Goal: Task Accomplishment & Management: Manage account settings

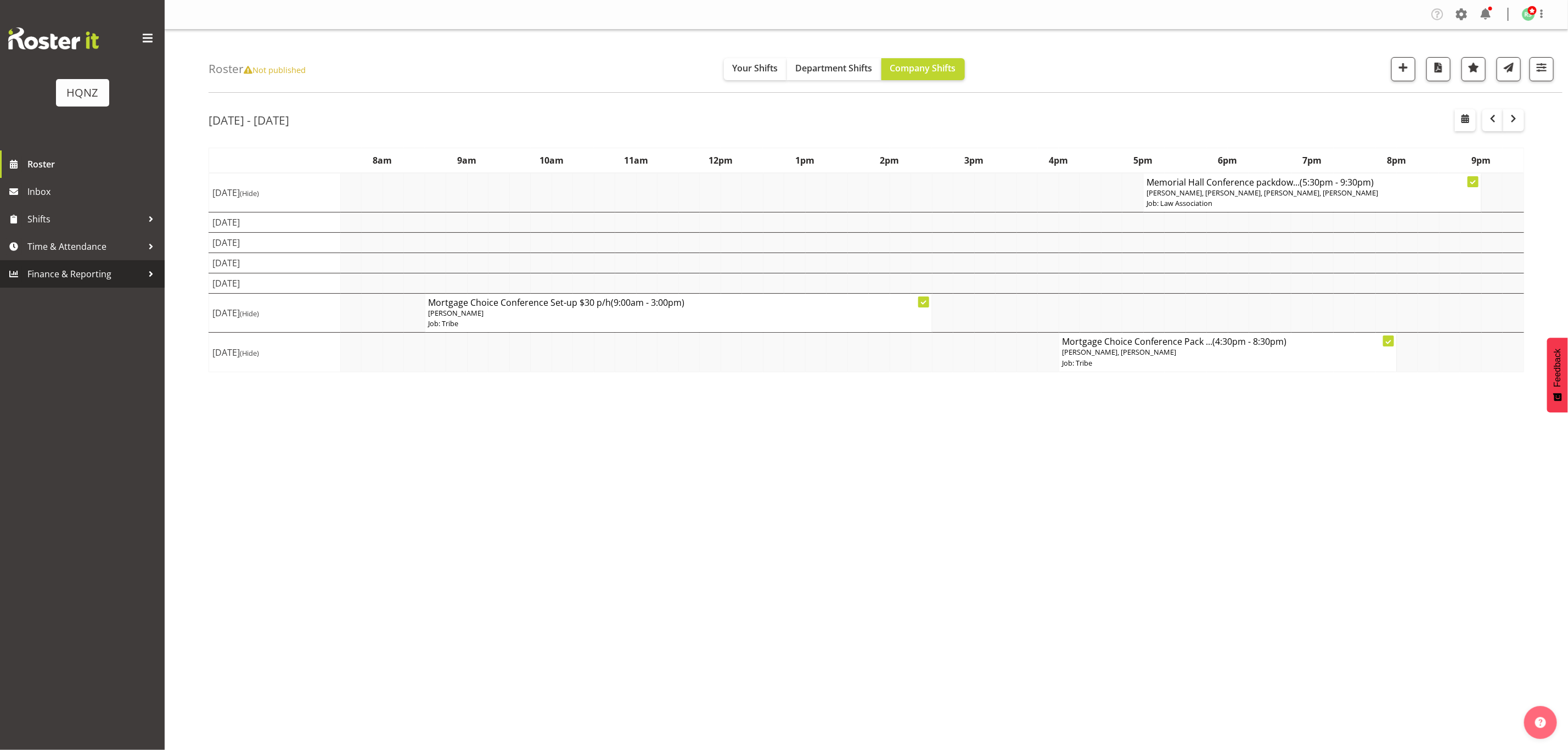
click at [108, 280] on span "Finance & Reporting" at bounding box center [84, 274] width 115 height 16
click at [36, 327] on span "Reports" at bounding box center [82, 327] width 148 height 16
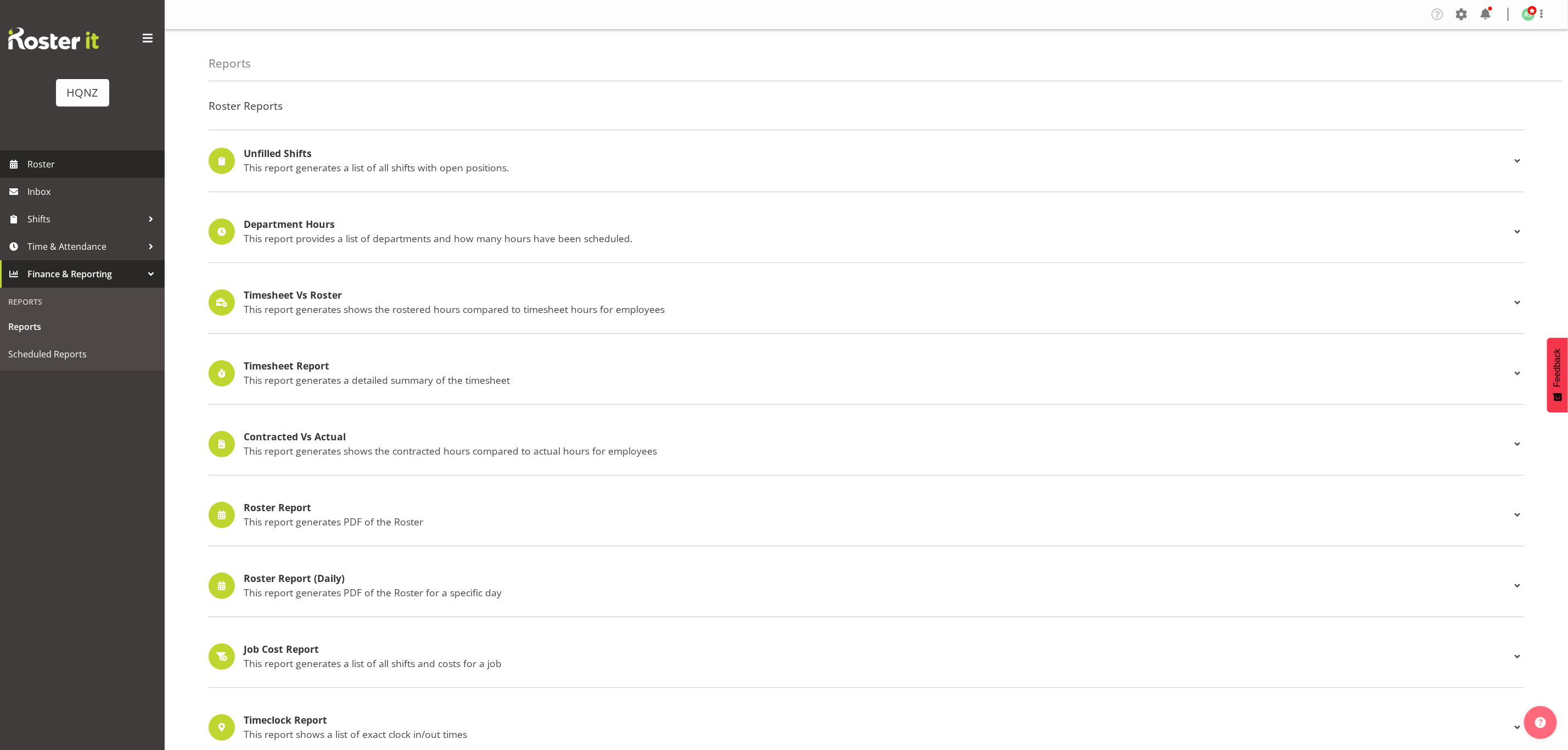
click at [29, 164] on span "Roster" at bounding box center [93, 164] width 132 height 16
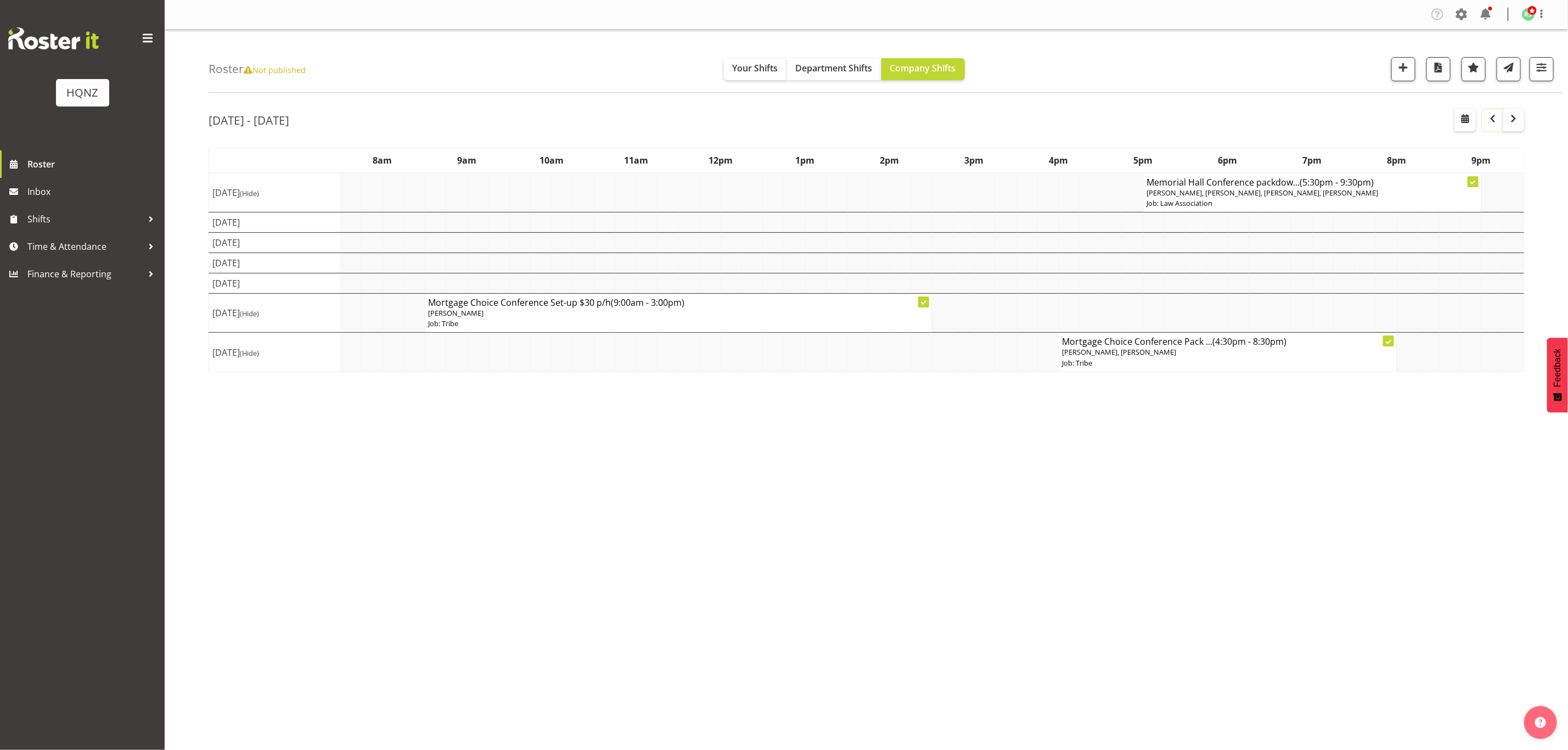
click at [1493, 117] on span "button" at bounding box center [1492, 119] width 13 height 13
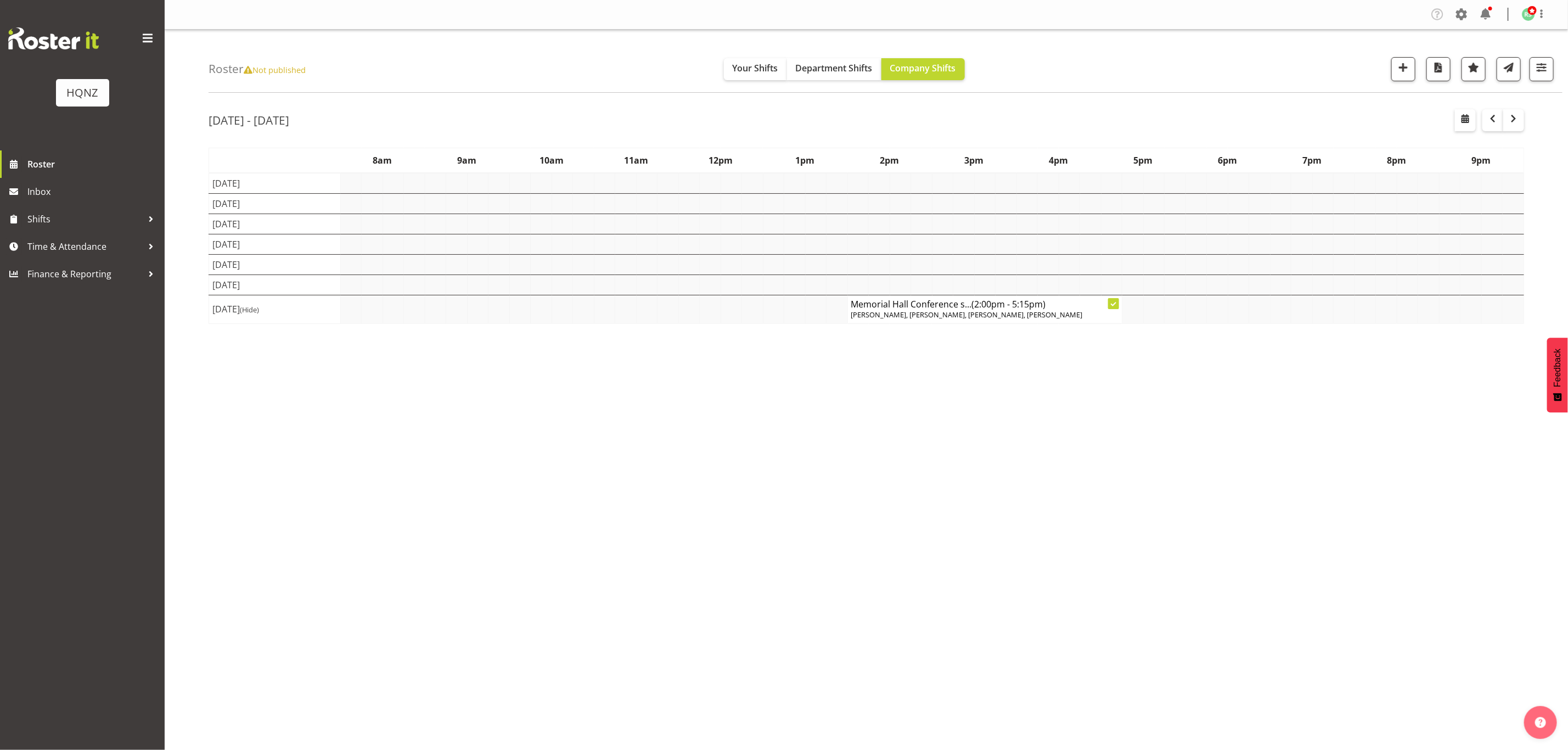
click at [965, 313] on span "Rebecca Shaw, Jenna Barratt-Elloway, Chloe Amer, Alex Romanytchev" at bounding box center [967, 314] width 232 height 10
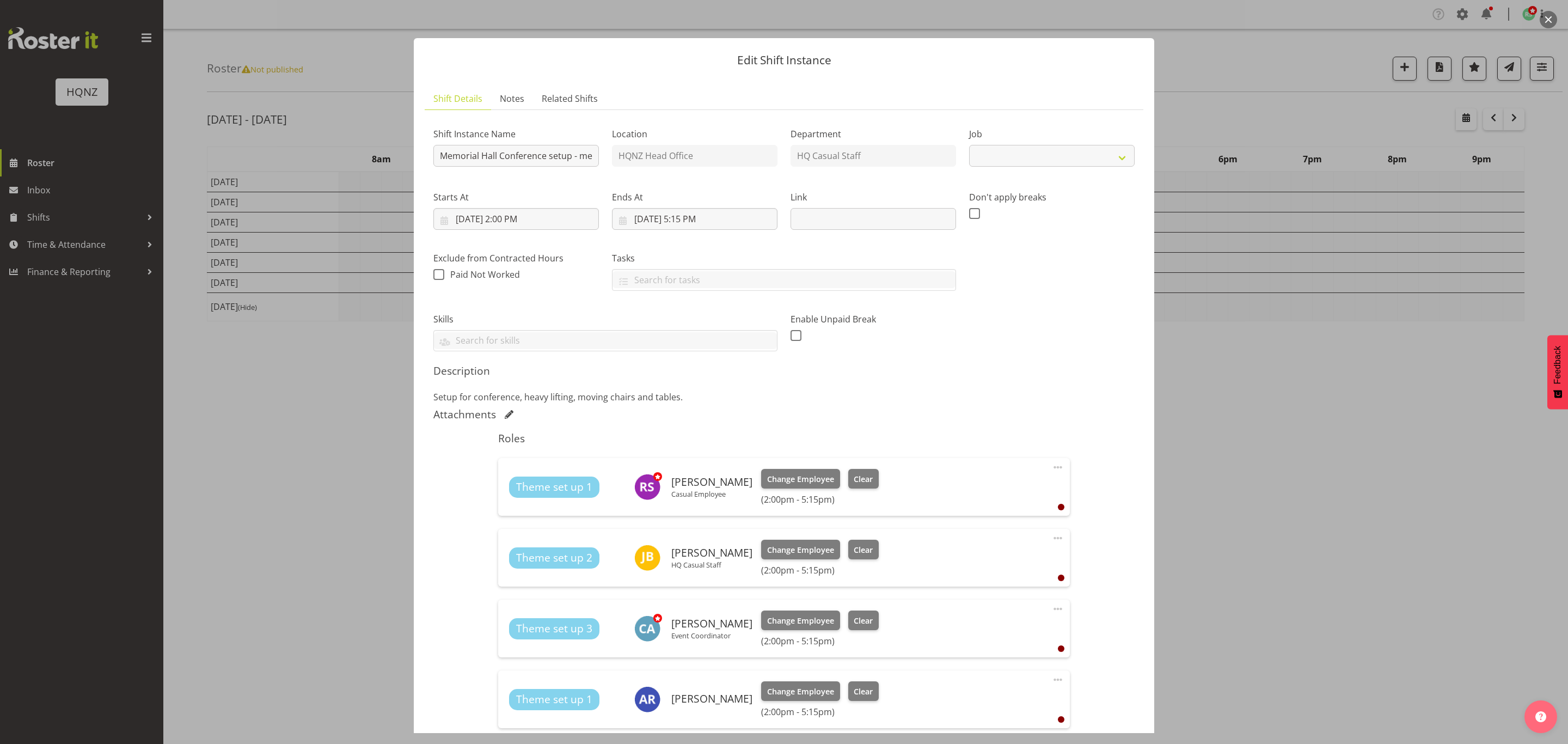
select select "10645"
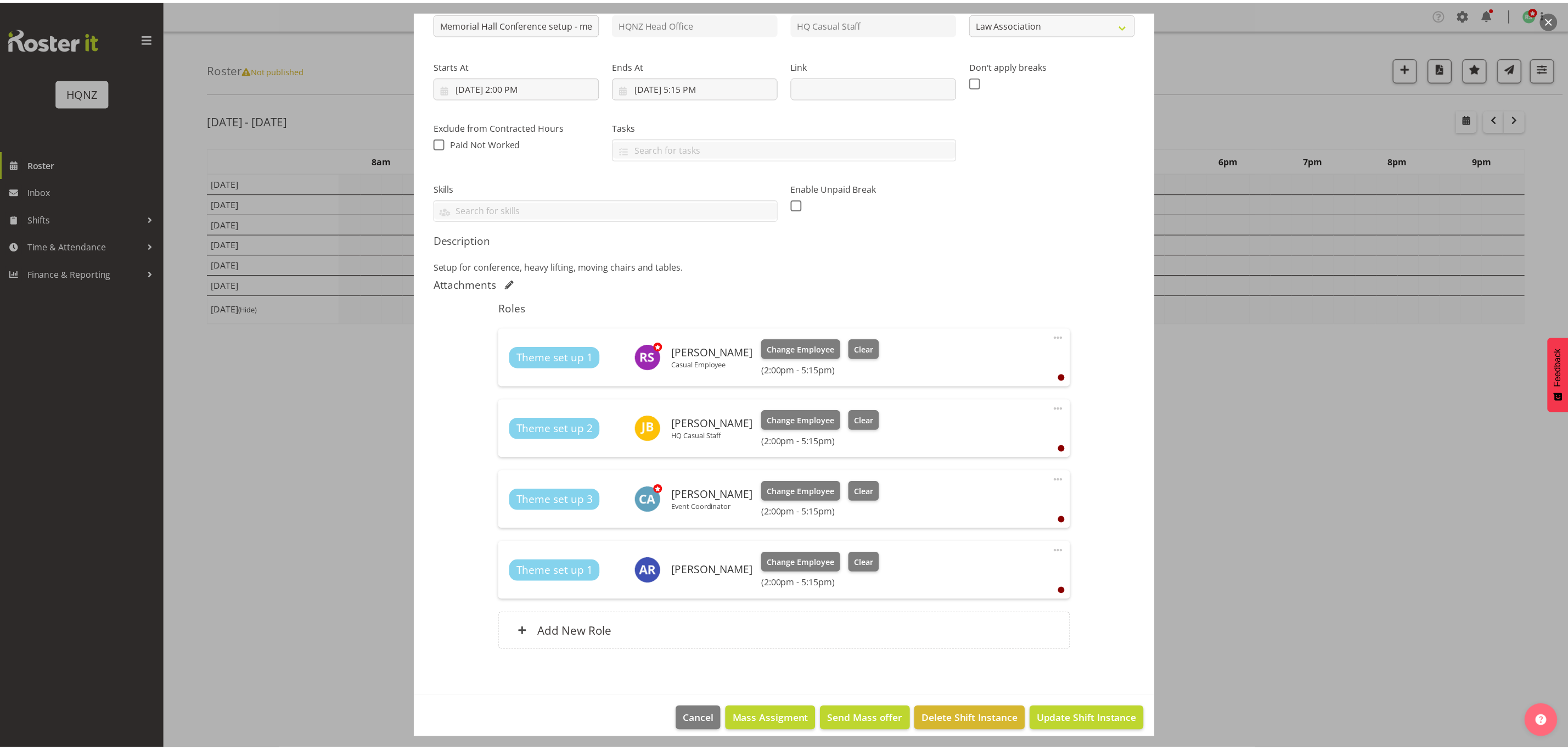
scroll to position [145, 0]
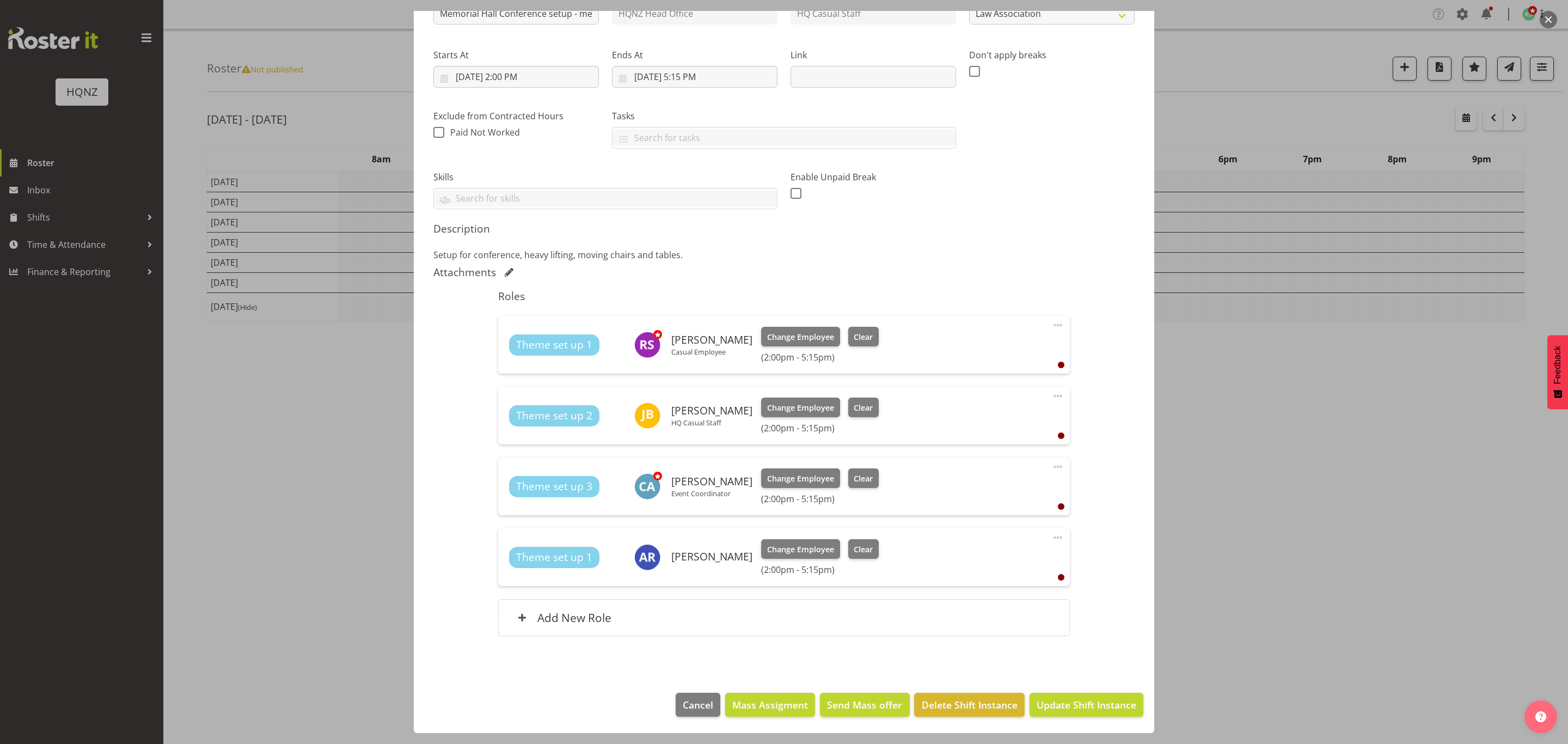
click at [1324, 514] on div at bounding box center [784, 372] width 1568 height 744
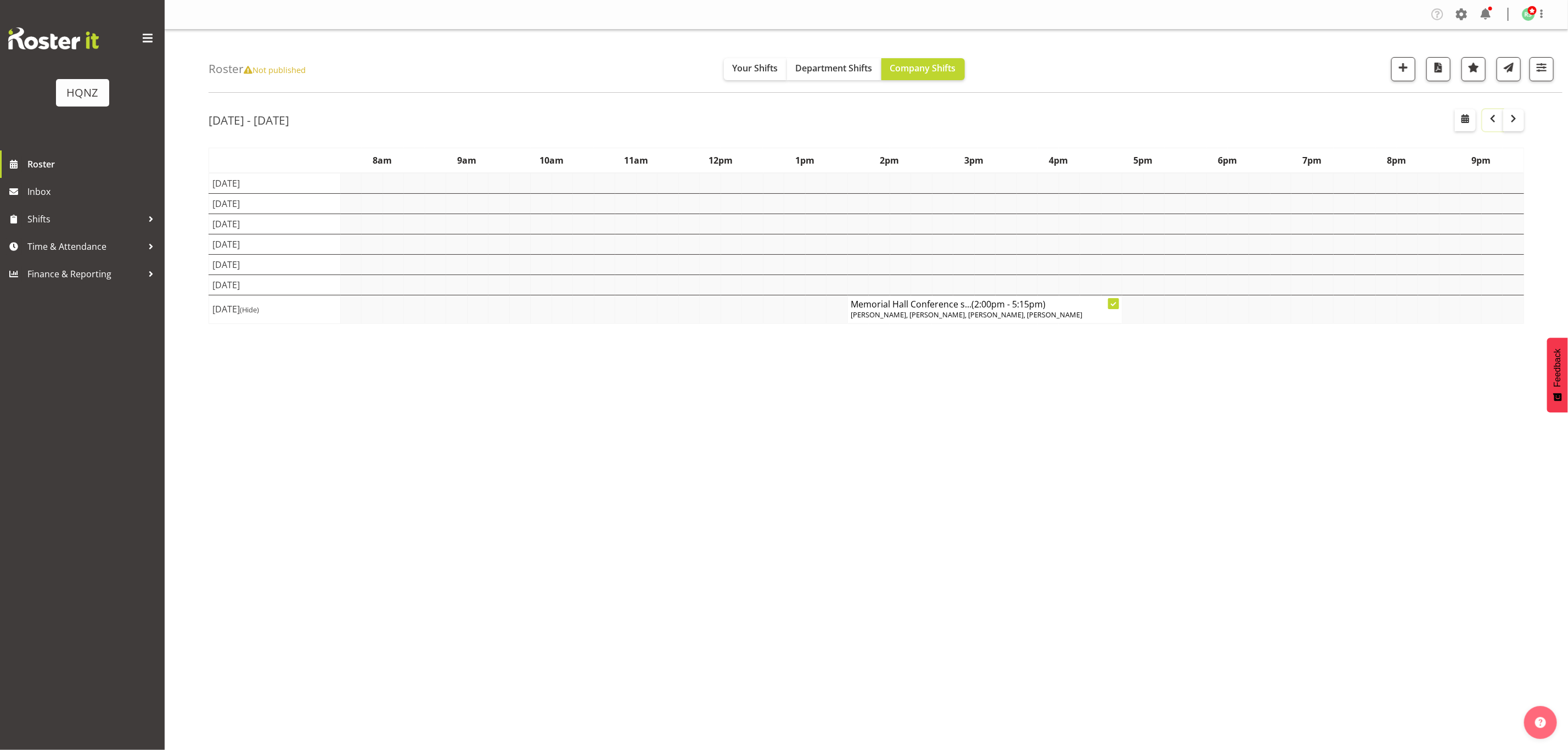
click at [1494, 120] on span "button" at bounding box center [1492, 119] width 13 height 13
click at [1490, 119] on span "button" at bounding box center [1492, 119] width 13 height 13
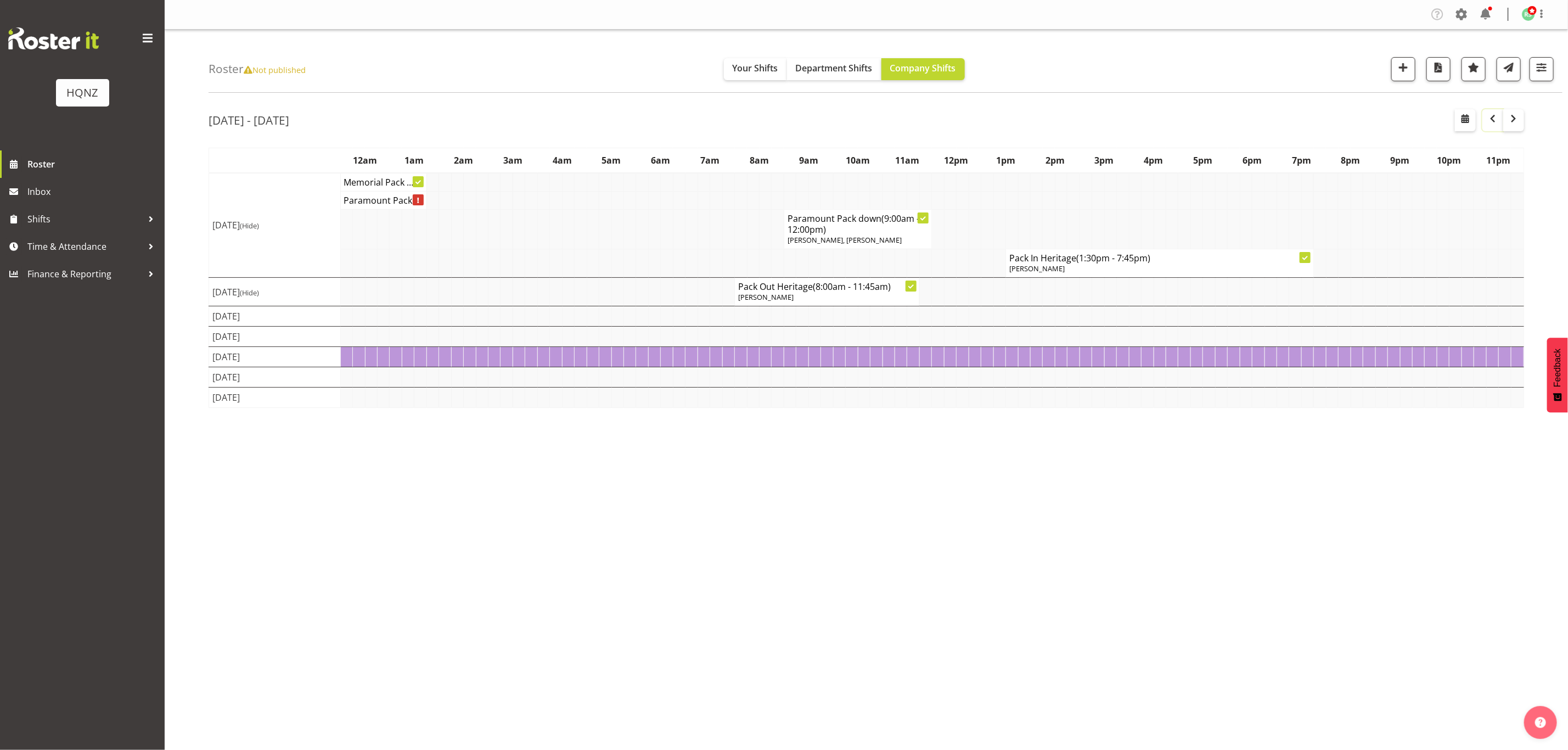
click at [1494, 125] on span "button" at bounding box center [1492, 119] width 3 height 14
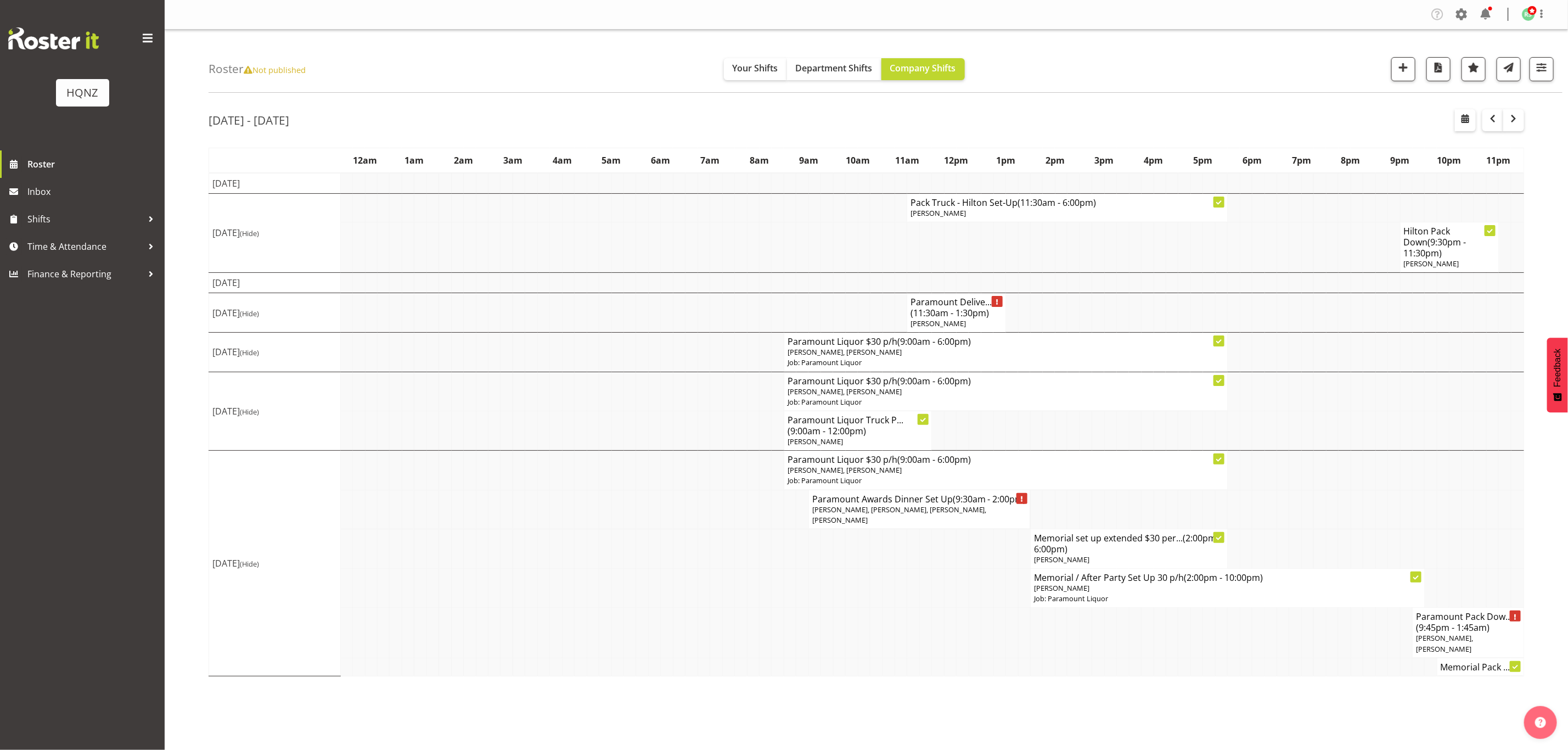
click at [881, 630] on td at bounding box center [876, 633] width 12 height 50
click at [1515, 125] on span "button" at bounding box center [1513, 119] width 3 height 14
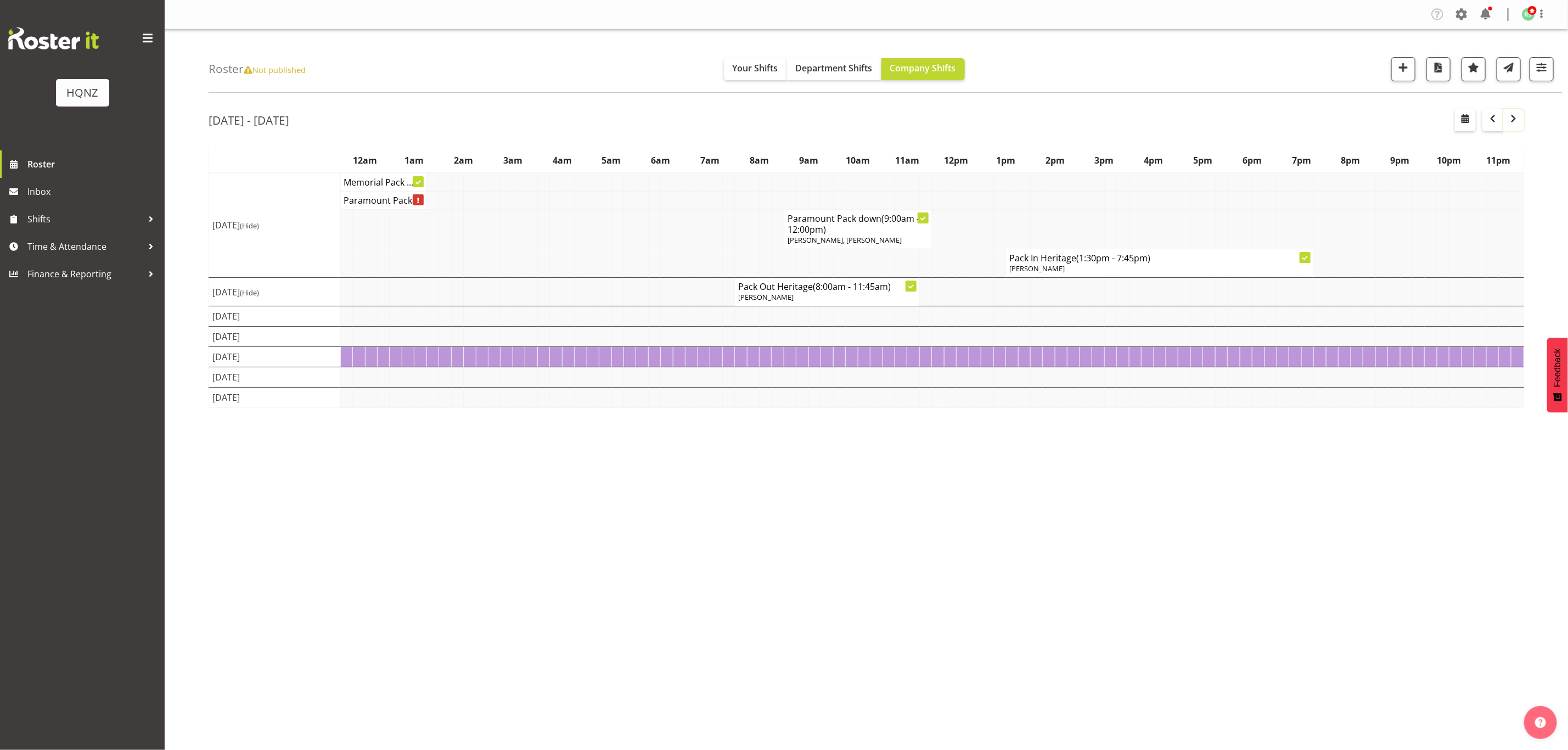
click at [1515, 125] on span "button" at bounding box center [1513, 119] width 3 height 14
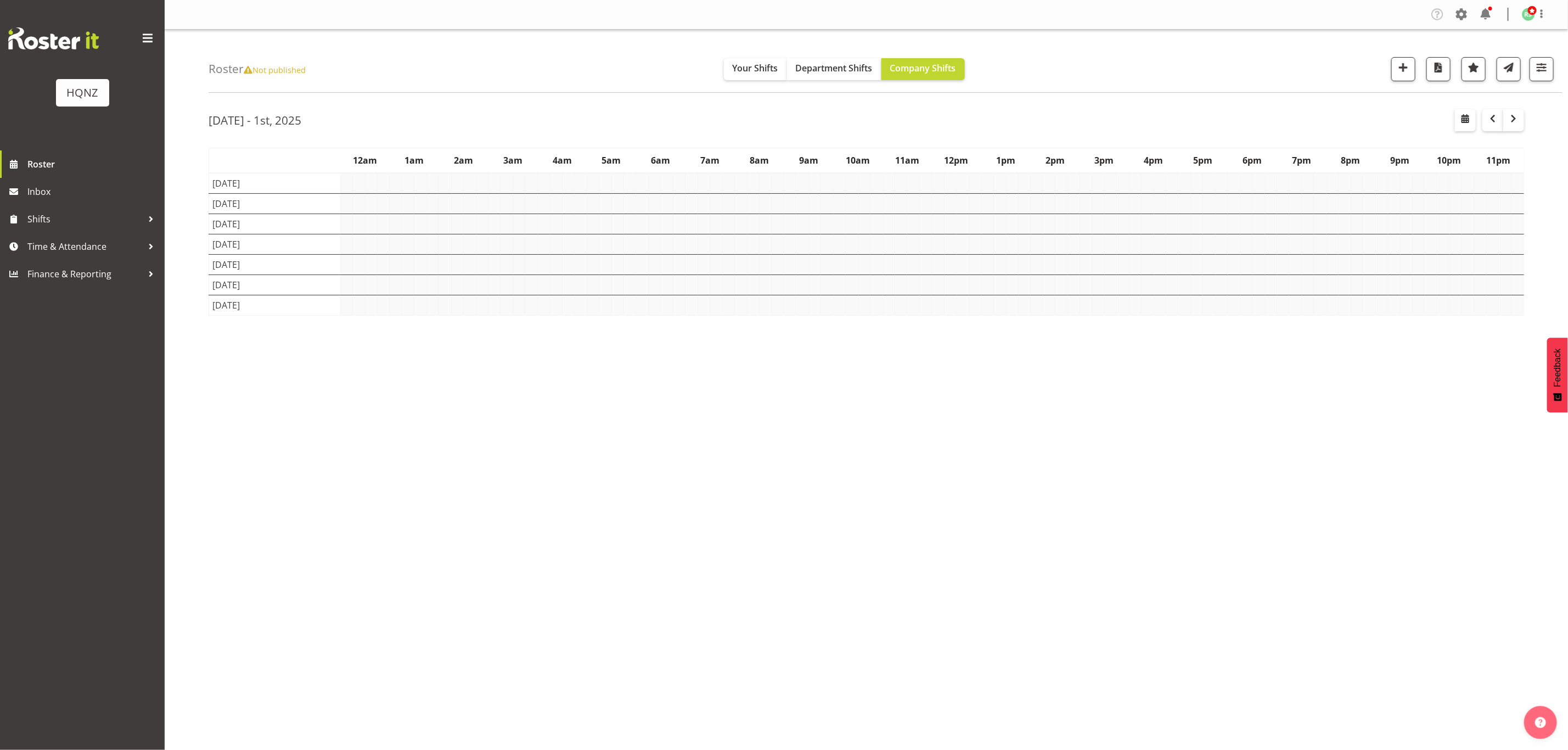
click at [1008, 217] on td at bounding box center [1011, 224] width 12 height 21
click at [1010, 315] on td at bounding box center [1011, 305] width 12 height 21
click at [1513, 119] on span "button" at bounding box center [1514, 119] width 13 height 13
click at [1510, 117] on span "button" at bounding box center [1514, 119] width 13 height 13
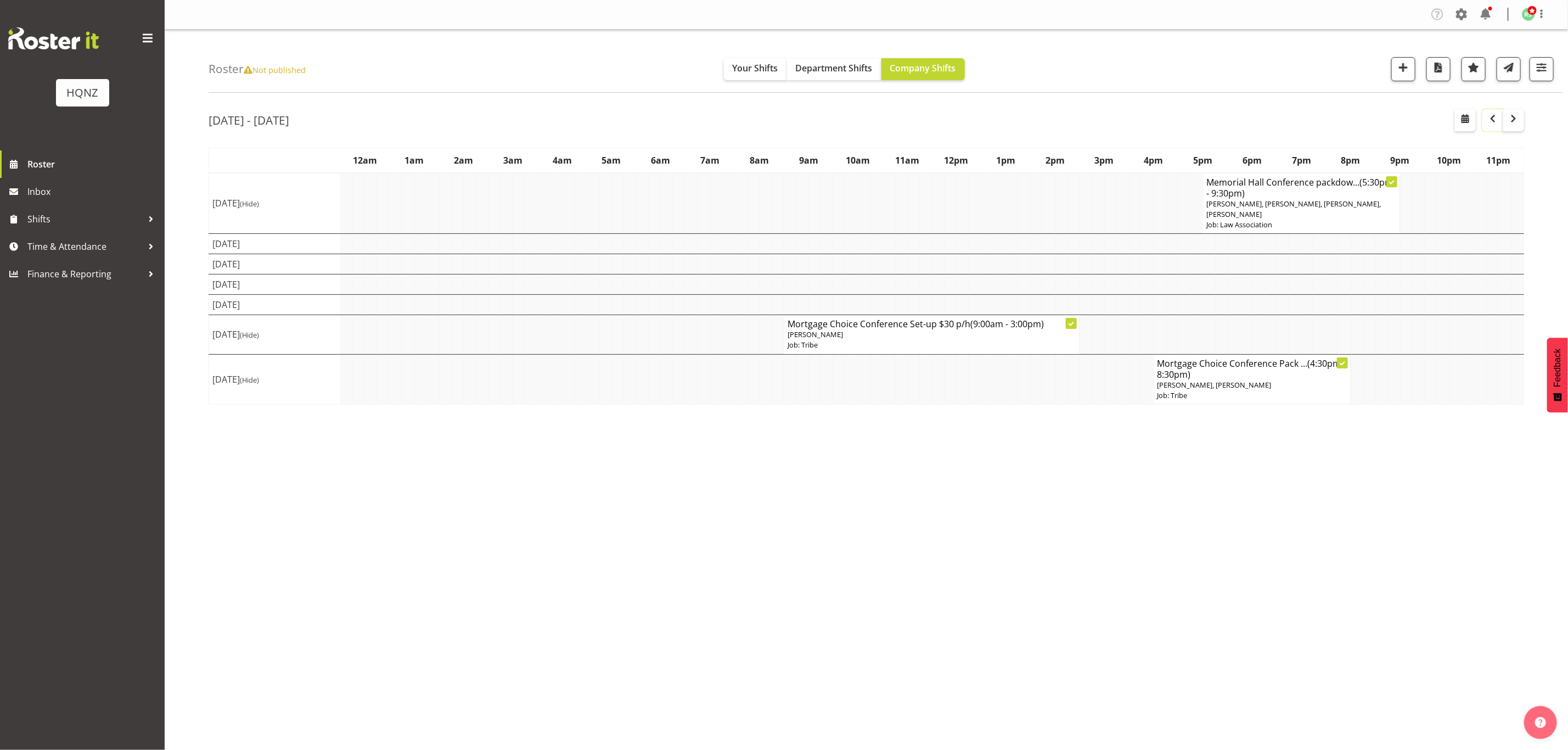
click at [1494, 116] on span "button" at bounding box center [1492, 119] width 13 height 13
